Goal: Task Accomplishment & Management: Manage account settings

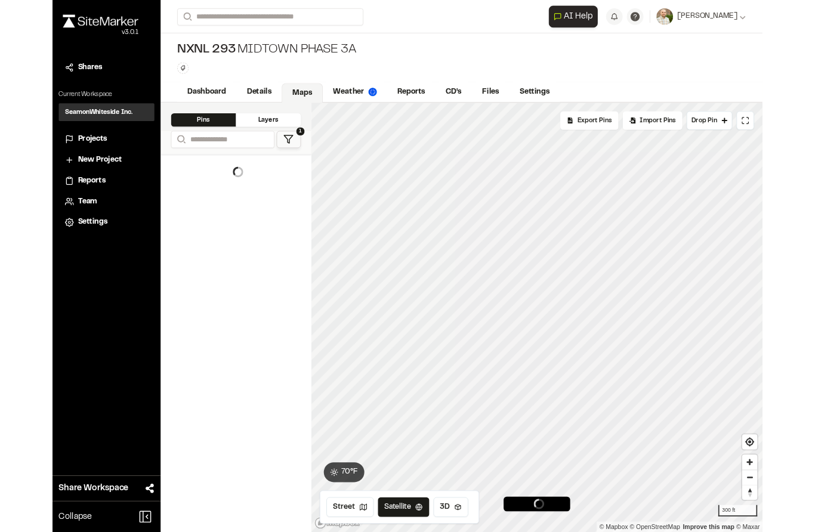
scroll to position [48, 0]
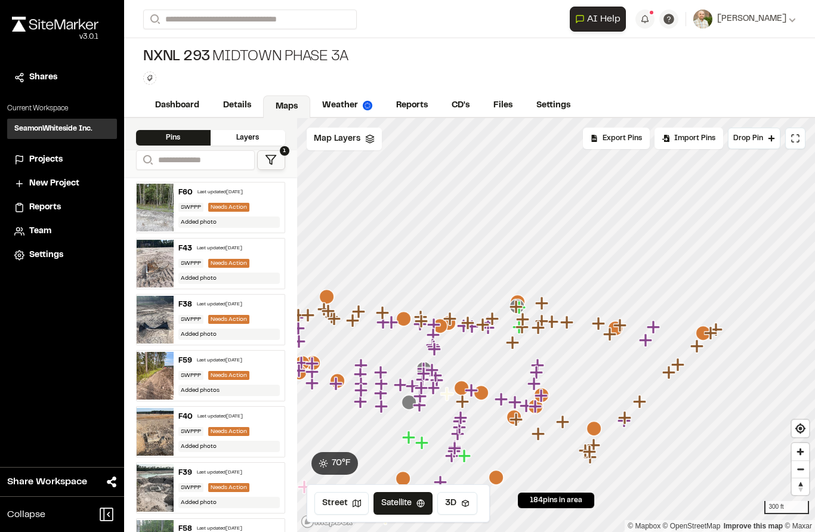
click at [417, 94] on link "Reports" at bounding box center [411, 105] width 55 height 23
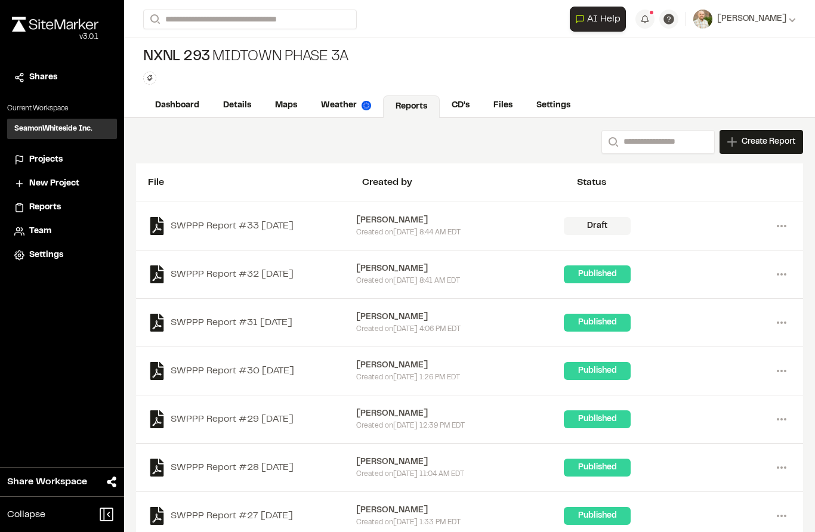
click at [503, 107] on link "Files" at bounding box center [502, 105] width 43 height 23
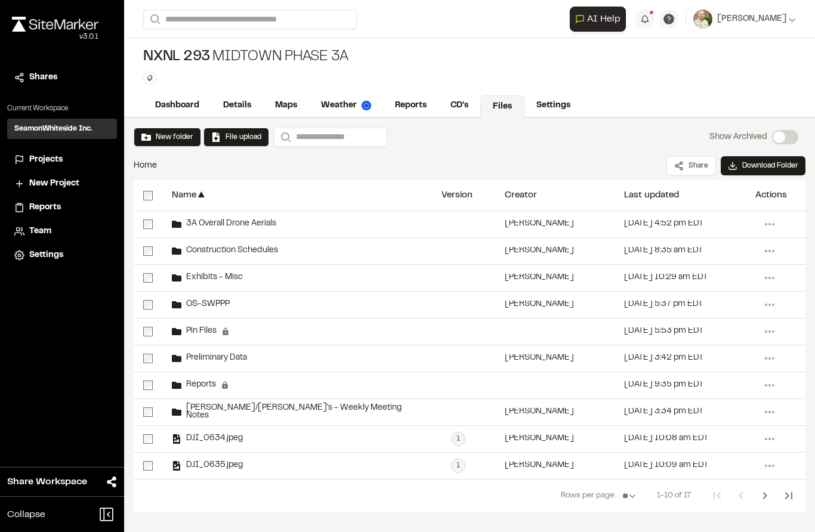
click at [208, 221] on span "3A Overall Drone Aerials" at bounding box center [228, 224] width 95 height 8
click at [201, 220] on span "3A Overall Drone Aerials" at bounding box center [228, 224] width 95 height 8
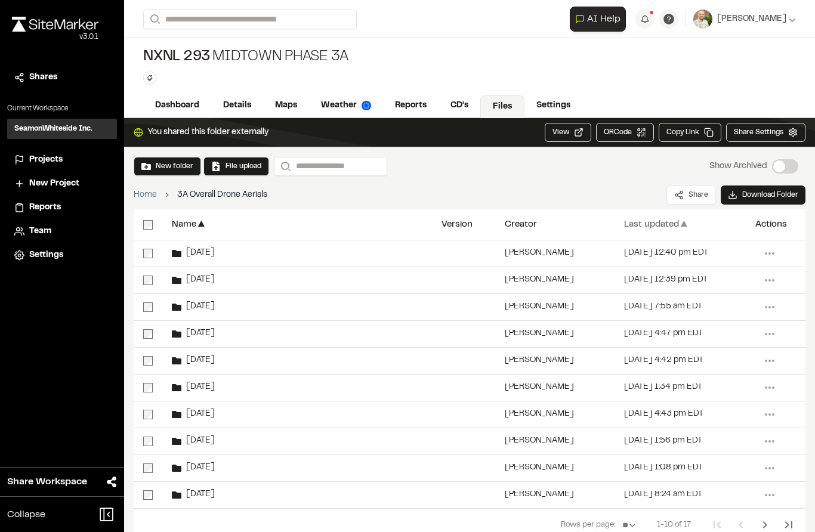
click at [654, 231] on div "Last updated ▲" at bounding box center [680, 224] width 112 height 30
click at [194, 260] on div "[DATE]" at bounding box center [297, 253] width 270 height 26
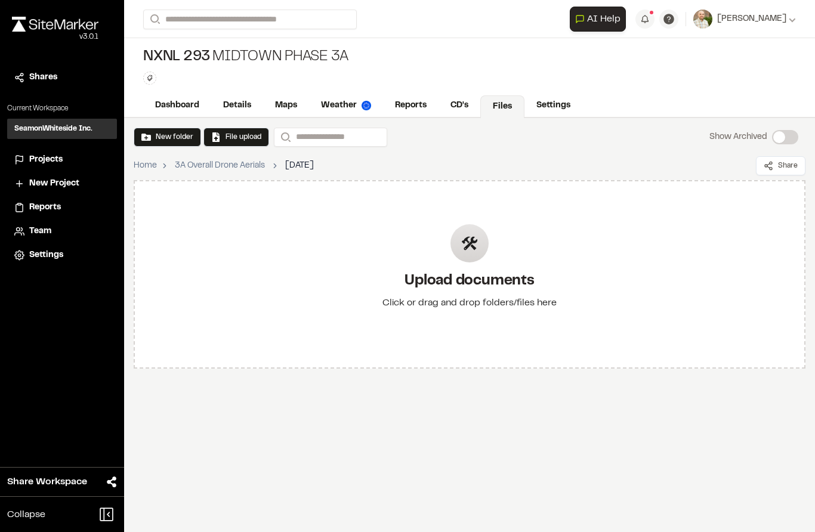
click at [161, 132] on button "New folder" at bounding box center [167, 137] width 52 height 11
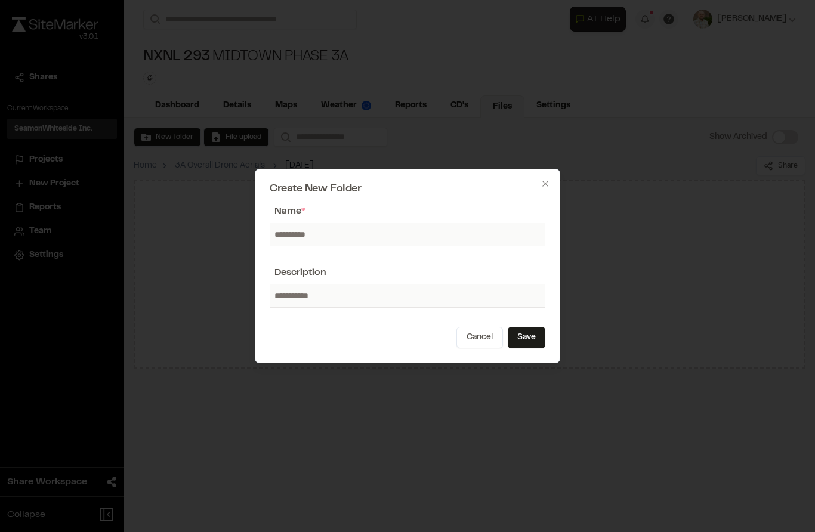
scroll to position [48, 0]
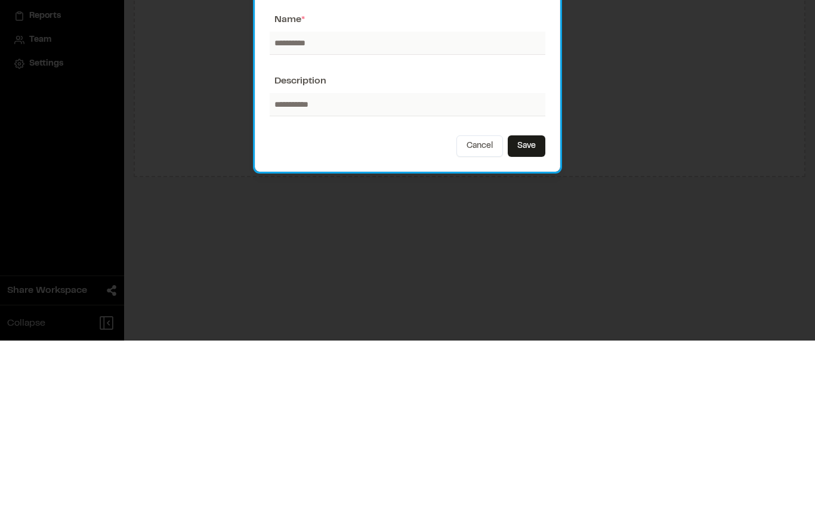
click at [488, 327] on button "Cancel" at bounding box center [479, 337] width 47 height 21
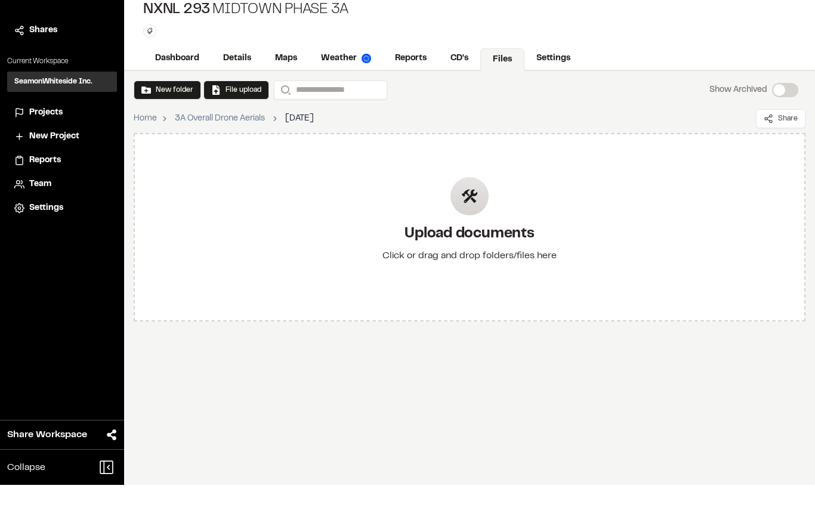
click at [592, 209] on div "Upload documents Click or drag and drop folders/files here" at bounding box center [469, 274] width 671 height 188
